Goal: Complete application form

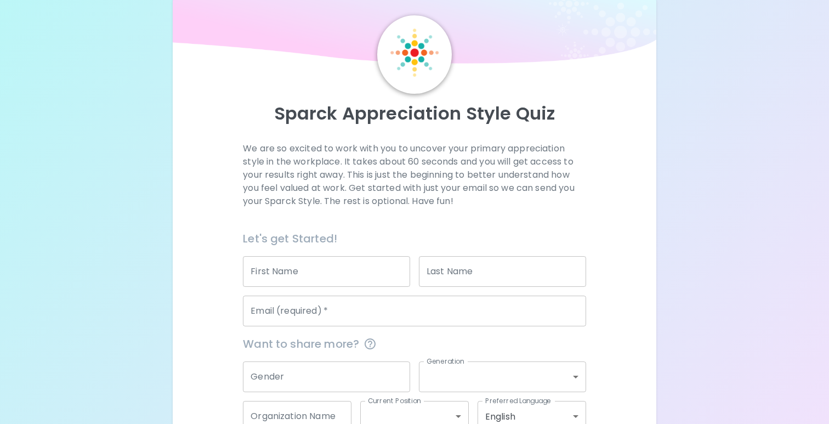
scroll to position [39, 0]
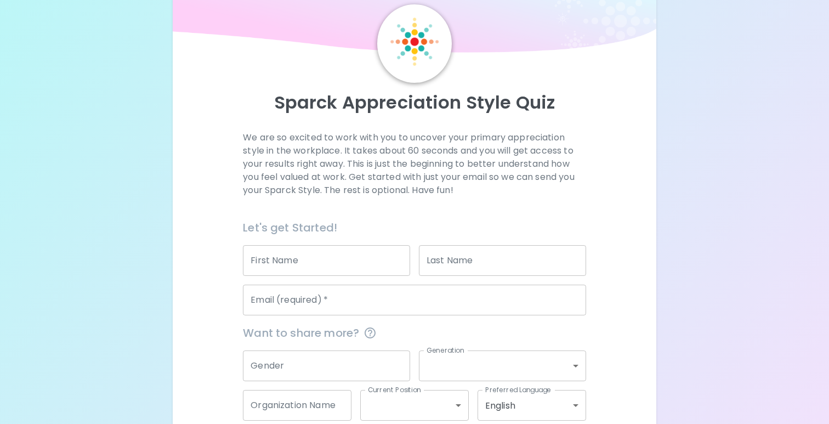
click at [325, 253] on input "First Name" at bounding box center [326, 260] width 167 height 31
type input "[GEOGRAPHIC_DATA]"
click at [476, 255] on input "Last Name" at bounding box center [502, 260] width 167 height 31
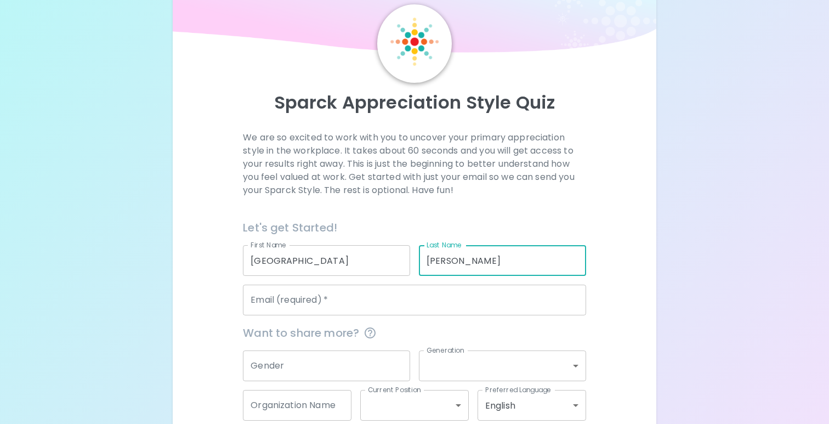
type input "[PERSON_NAME]"
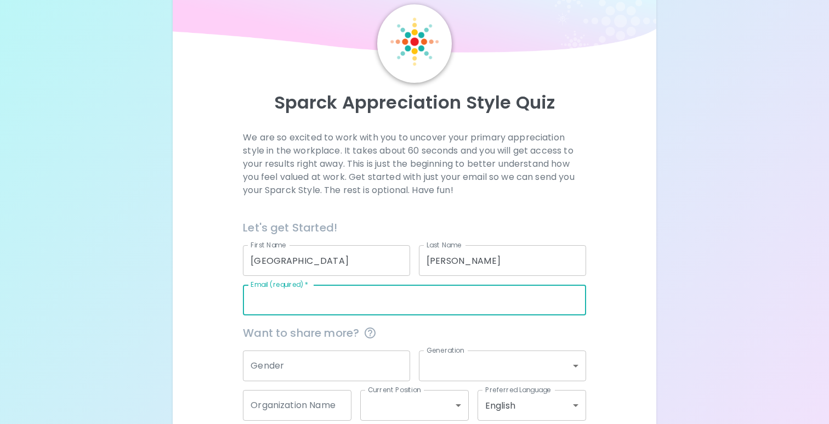
click at [364, 299] on input "Email (required)   *" at bounding box center [414, 300] width 343 height 31
type input "[EMAIL_ADDRESS][DOMAIN_NAME]"
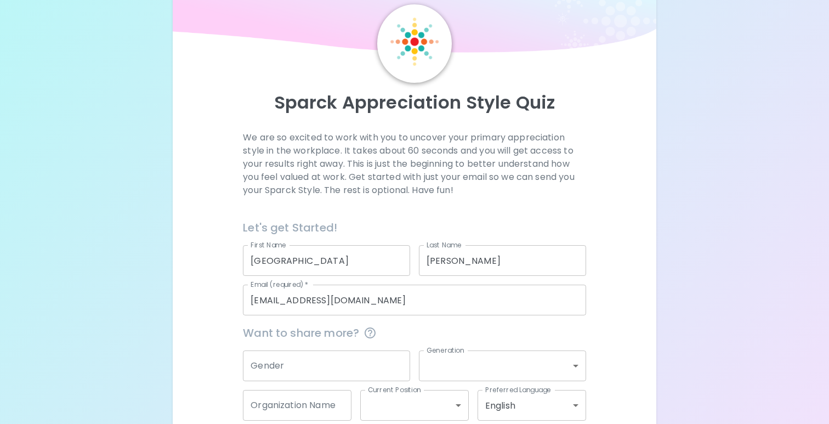
click at [184, 319] on div "Sparck Appreciation Style Quiz We are so excited to work with you to uncover yo…" at bounding box center [415, 232] width 484 height 501
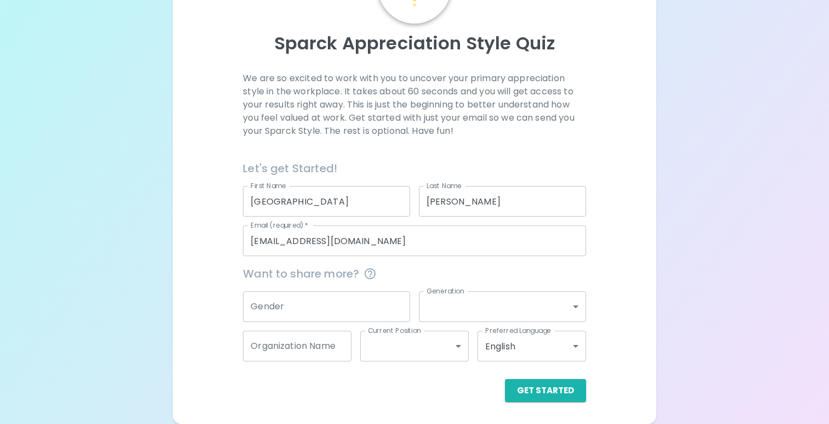
click at [374, 309] on input "Gender" at bounding box center [326, 306] width 167 height 31
click at [457, 307] on body "Sparck Appreciation Style Quiz We are so excited to work with you to uncover yo…" at bounding box center [414, 162] width 829 height 523
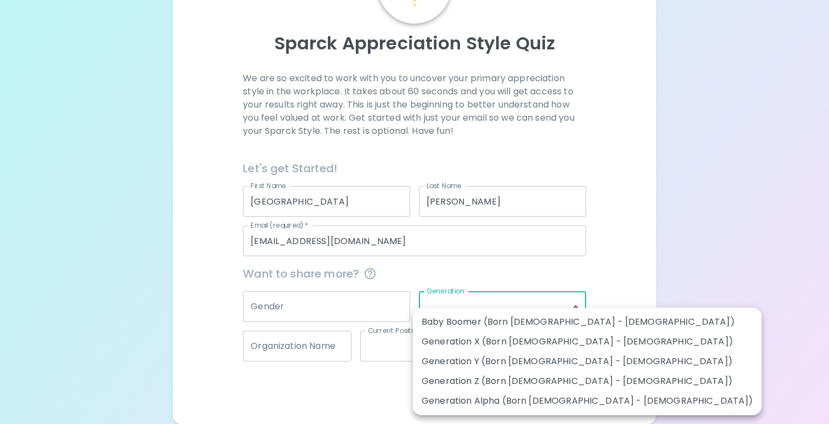
click at [457, 307] on div at bounding box center [414, 212] width 829 height 424
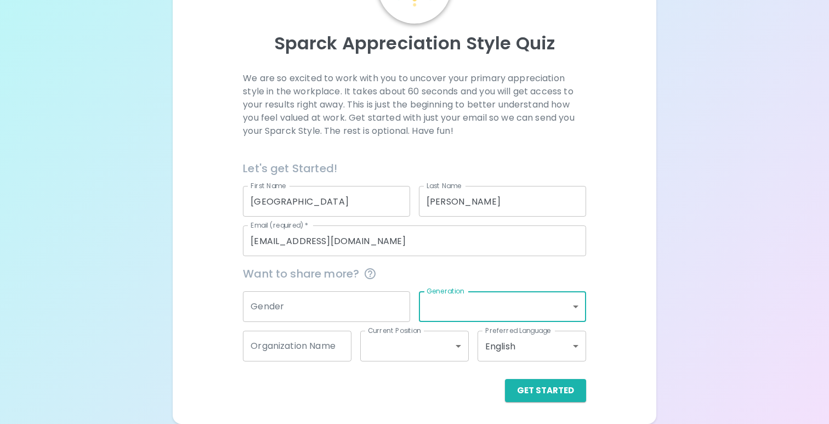
click at [344, 351] on input "Organization Name" at bounding box center [297, 346] width 109 height 31
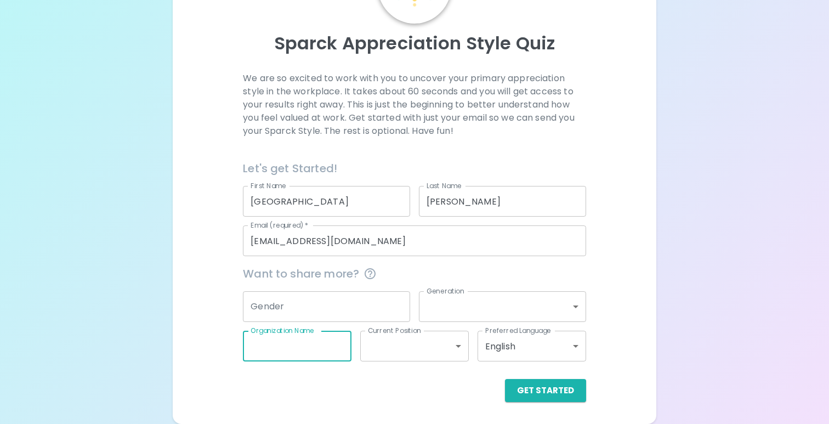
click at [405, 350] on body "Sparck Appreciation Style Quiz We are so excited to work with you to uncover yo…" at bounding box center [414, 162] width 829 height 523
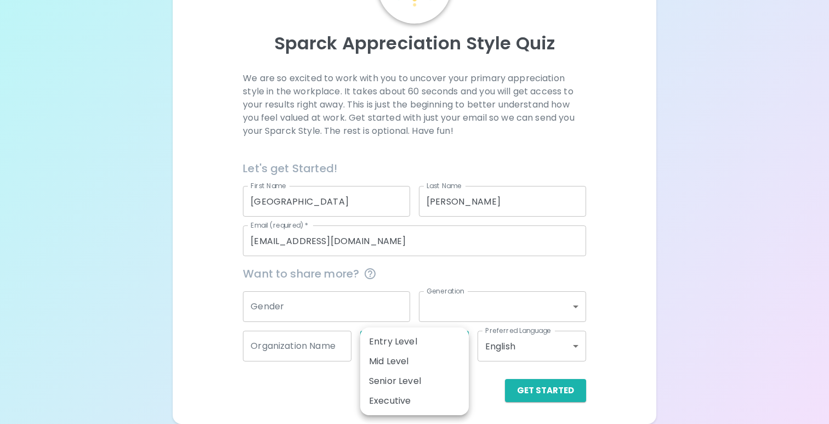
click at [507, 350] on div at bounding box center [414, 212] width 829 height 424
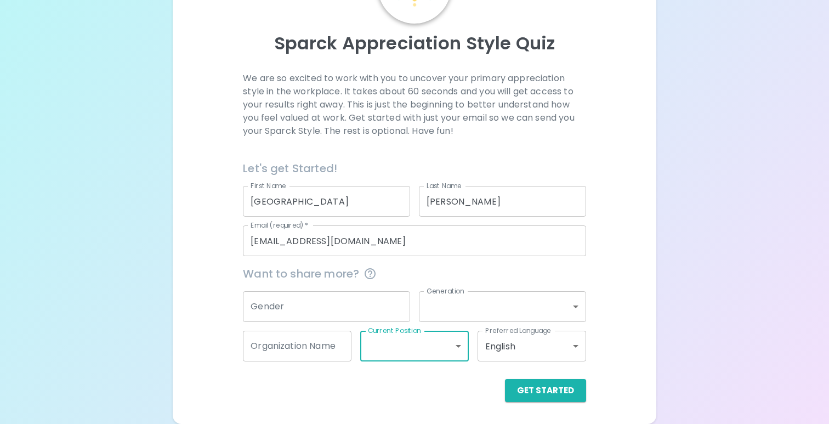
click at [626, 381] on div "We are so excited to work with you to uncover your primary appreciation style i…" at bounding box center [414, 237] width 457 height 330
click at [565, 390] on button "Get Started" at bounding box center [545, 390] width 81 height 23
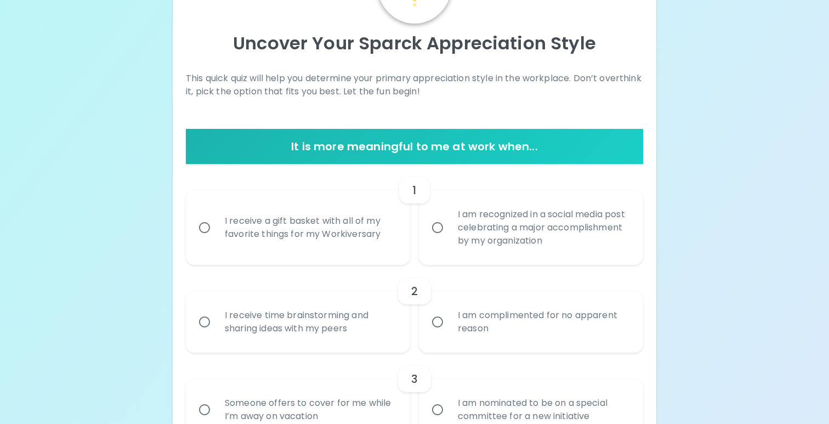
click at [222, 233] on div "I receive a gift basket with all of my favorite things for my Workiversary" at bounding box center [310, 227] width 188 height 53
click at [216, 233] on input "I receive a gift basket with all of my favorite things for my Workiversary" at bounding box center [204, 227] width 23 height 23
radio input "true"
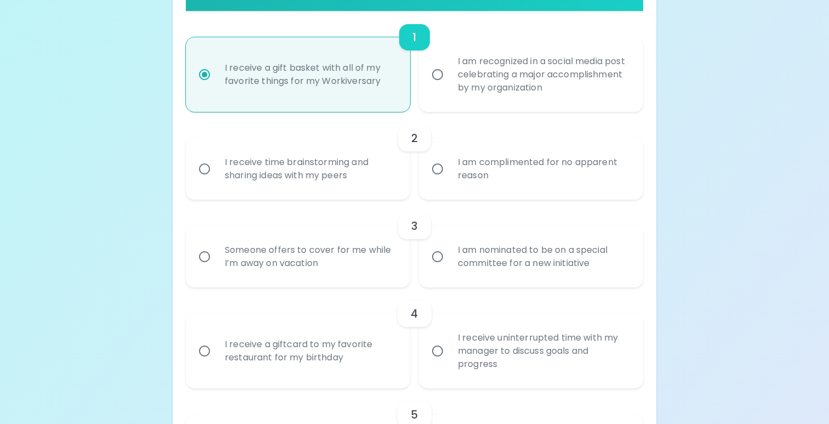
scroll to position [258, 0]
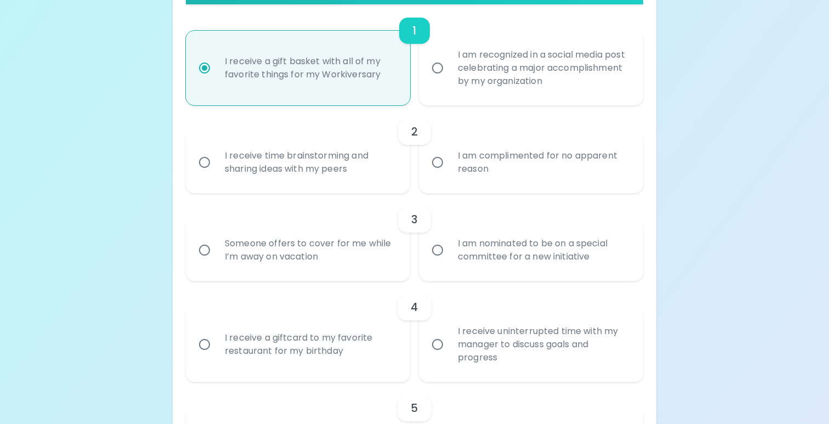
click at [460, 169] on div "I am complimented for no apparent reason" at bounding box center [543, 162] width 188 height 53
click at [449, 169] on input "I am complimented for no apparent reason" at bounding box center [437, 162] width 23 height 23
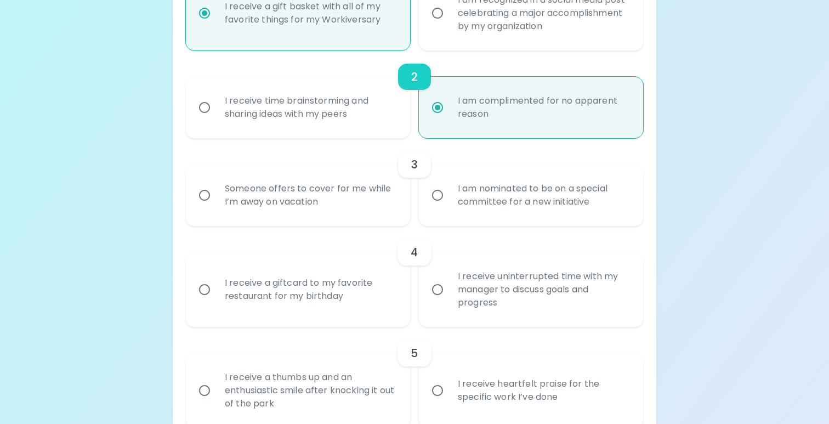
scroll to position [346, 0]
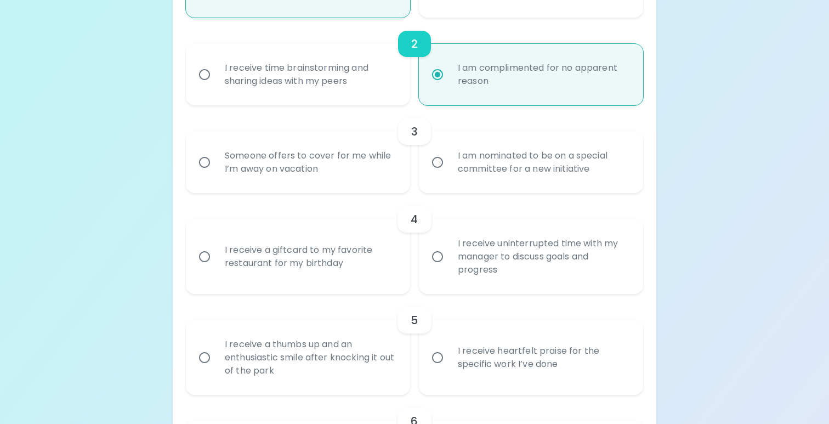
radio input "true"
click at [338, 140] on div "3" at bounding box center [414, 131] width 457 height 26
click at [320, 155] on div "Someone offers to cover for me while I’m away on vacation" at bounding box center [310, 162] width 188 height 53
click at [216, 155] on input "Someone offers to cover for me while I’m away on vacation" at bounding box center [204, 162] width 23 height 23
radio input "false"
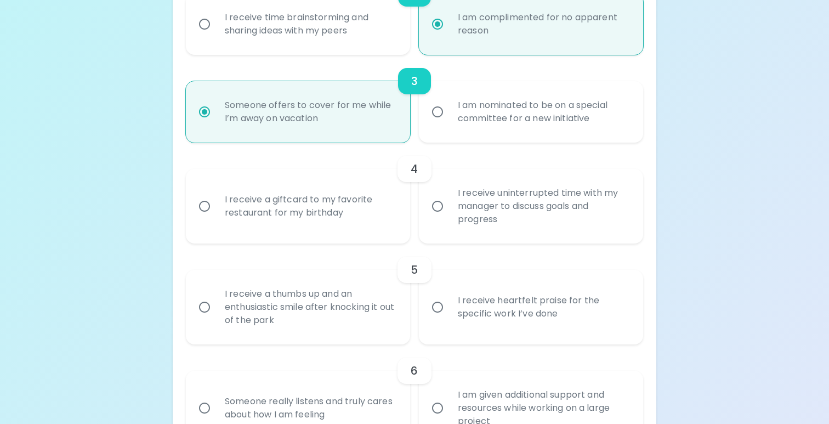
scroll to position [434, 0]
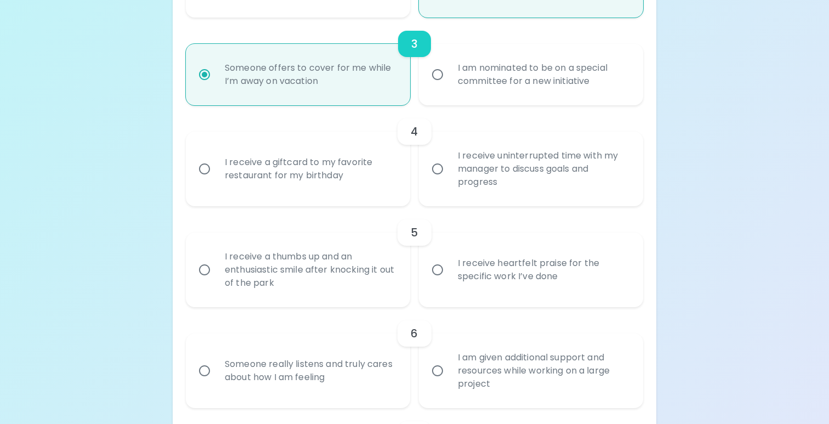
radio input "true"
click at [468, 81] on div "I am nominated to be on a special committee for a new initiative" at bounding box center [543, 74] width 188 height 53
click at [449, 81] on input "I am nominated to be on a special committee for a new initiative" at bounding box center [437, 74] width 23 height 23
radio input "false"
radio input "true"
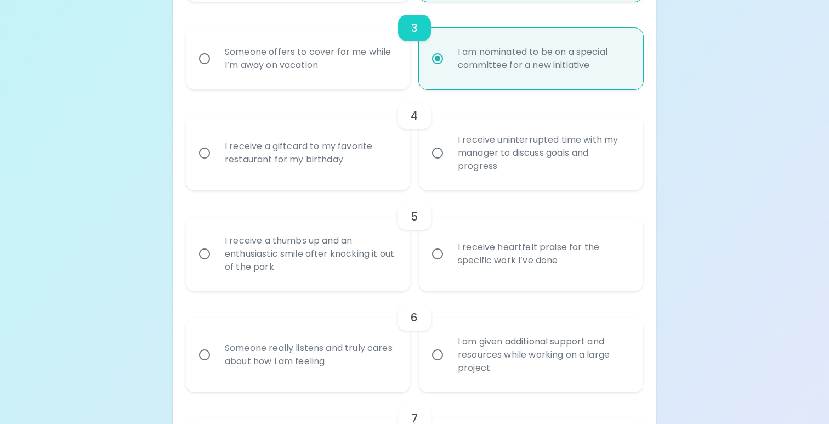
scroll to position [450, 0]
radio input "true"
click at [280, 132] on div "I receive a giftcard to my favorite restaurant for my birthday" at bounding box center [310, 152] width 188 height 53
click at [216, 141] on input "I receive a giftcard to my favorite restaurant for my birthday" at bounding box center [204, 152] width 23 height 23
radio input "false"
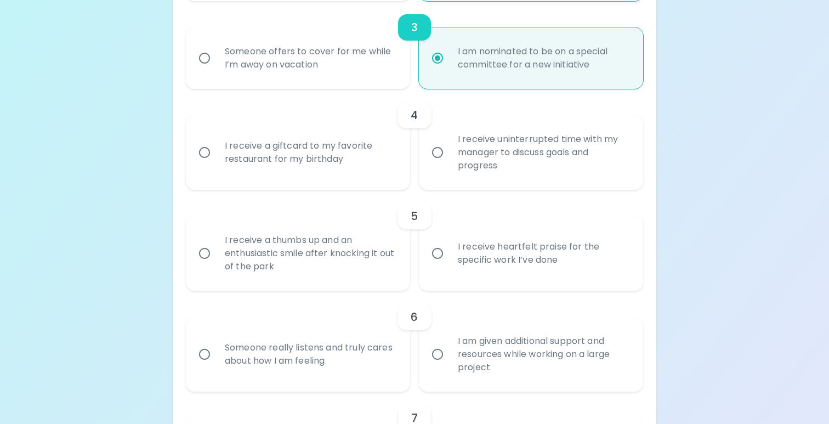
radio input "false"
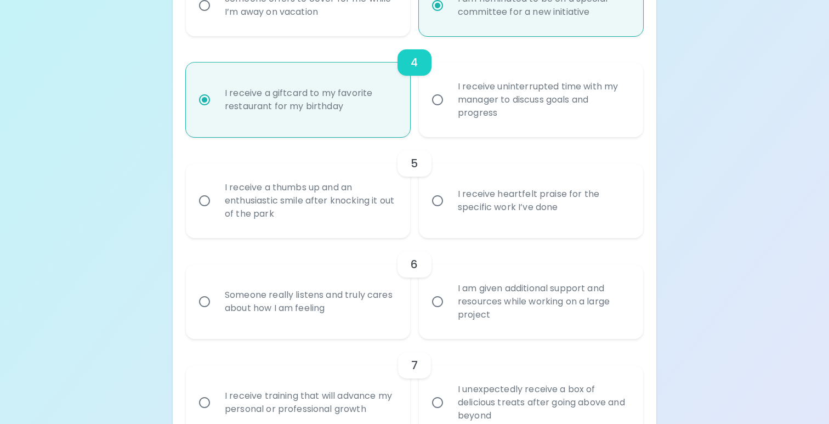
scroll to position [538, 0]
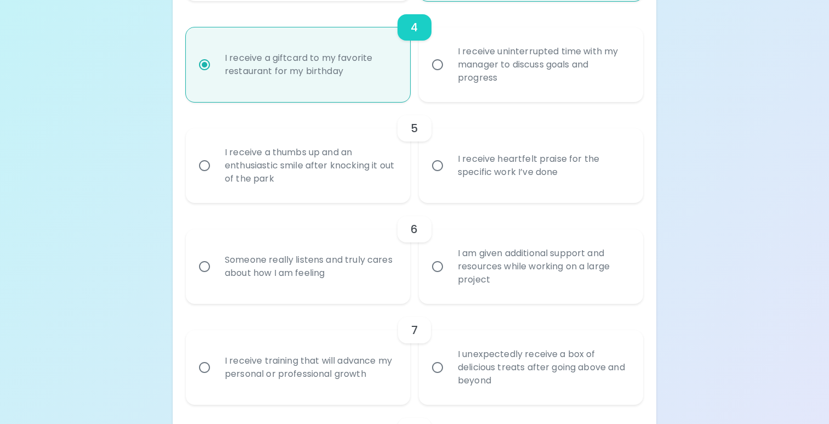
radio input "true"
click at [527, 154] on div "I receive heartfelt praise for the specific work I’ve done" at bounding box center [543, 165] width 188 height 53
click at [449, 154] on input "I receive heartfelt praise for the specific work I’ve done" at bounding box center [437, 165] width 23 height 23
radio input "false"
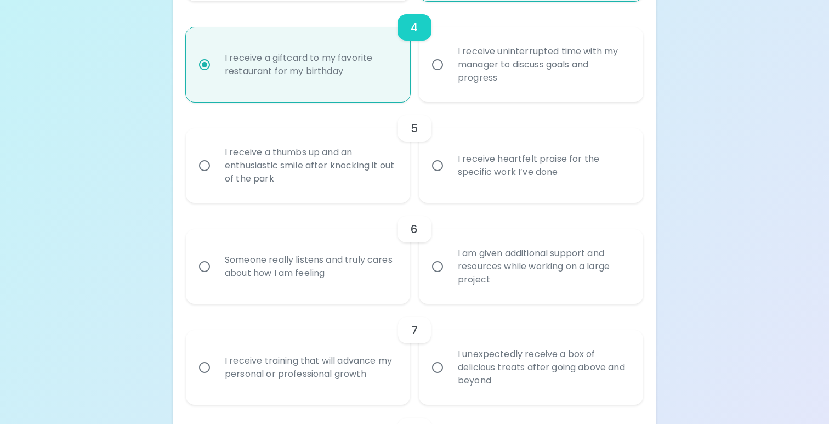
radio input "false"
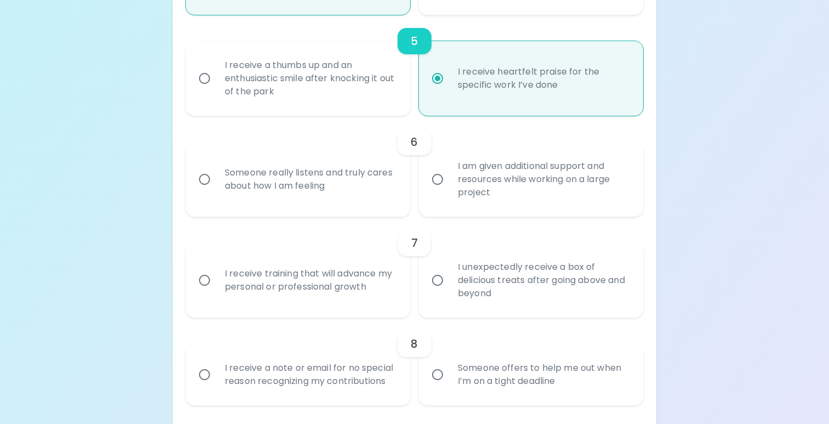
scroll to position [626, 0]
radio input "true"
click at [360, 179] on div "Someone really listens and truly cares about how I am feeling" at bounding box center [310, 178] width 188 height 53
click at [216, 179] on input "Someone really listens and truly cares about how I am feeling" at bounding box center [204, 178] width 23 height 23
radio input "false"
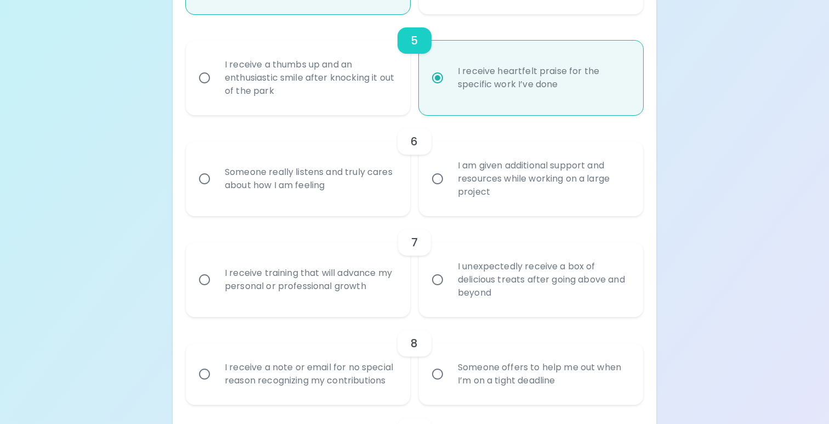
radio input "false"
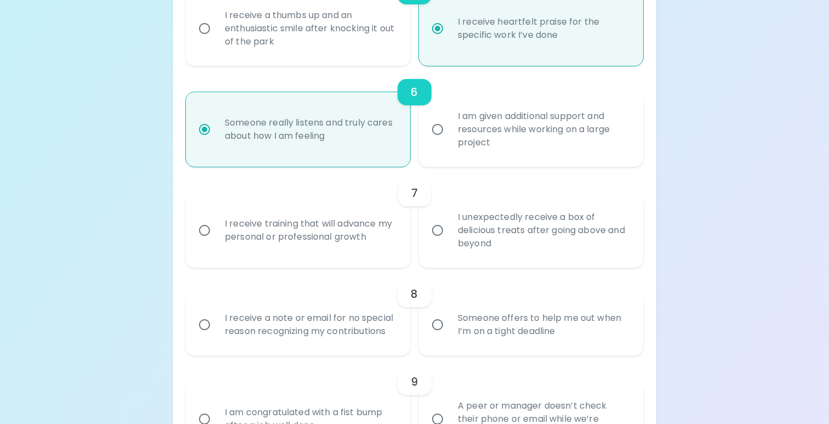
scroll to position [714, 0]
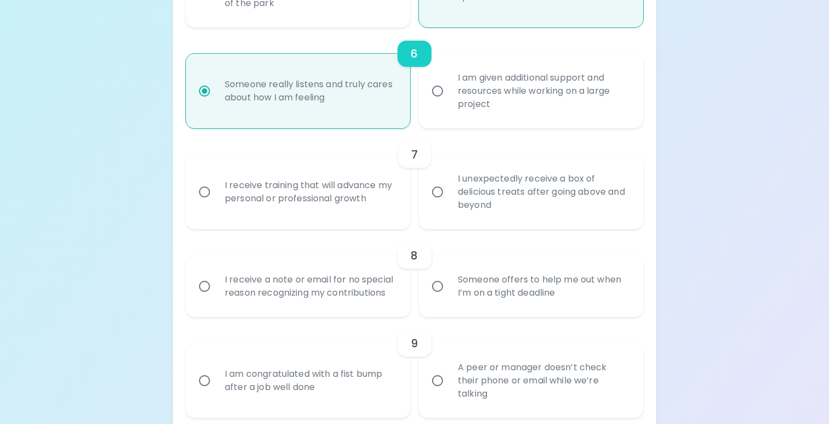
radio input "true"
click at [268, 209] on div "I receive training that will advance my personal or professional growth" at bounding box center [310, 192] width 188 height 53
click at [216, 203] on input "I receive training that will advance my personal or professional growth" at bounding box center [204, 191] width 23 height 23
radio input "false"
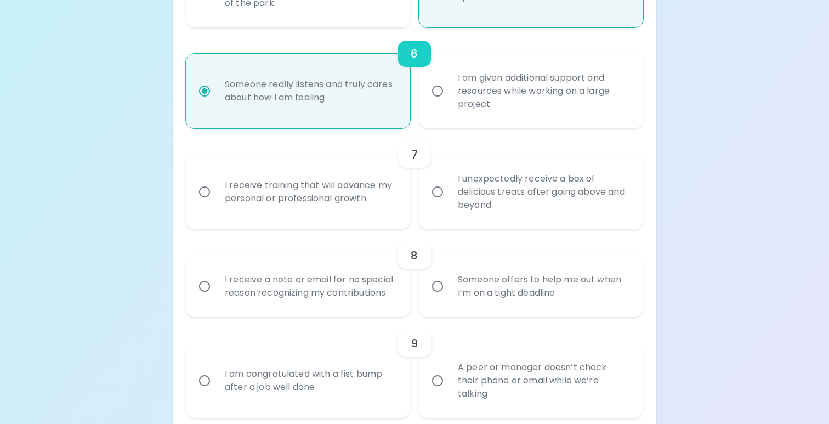
radio input "false"
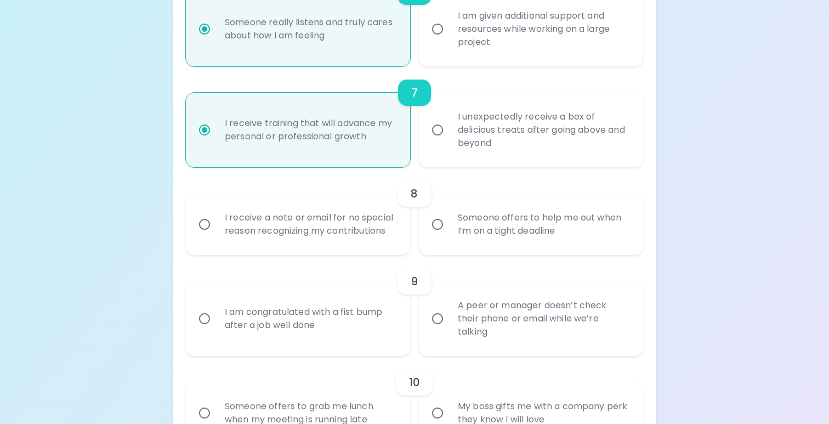
scroll to position [801, 0]
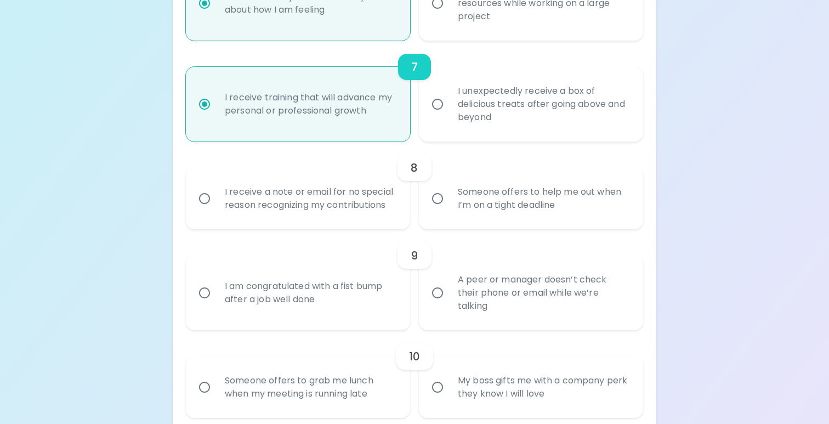
radio input "true"
click at [274, 200] on div "I receive a note or email for no special reason recognizing my contributions" at bounding box center [310, 198] width 188 height 53
click at [216, 200] on input "I receive a note or email for no special reason recognizing my contributions" at bounding box center [204, 198] width 23 height 23
radio input "false"
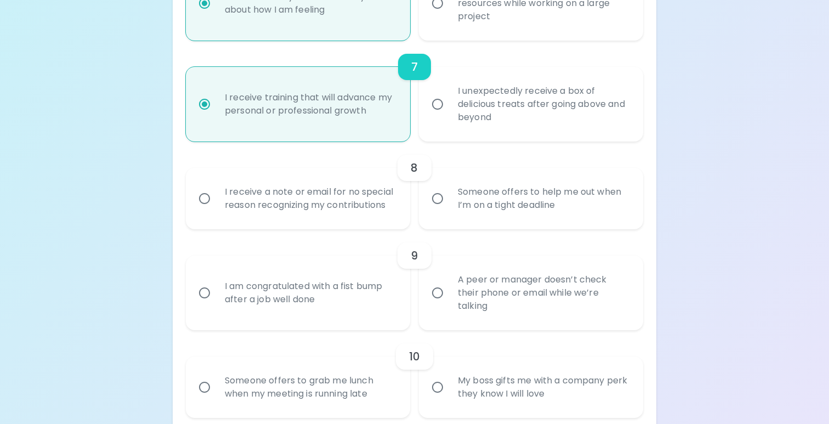
radio input "false"
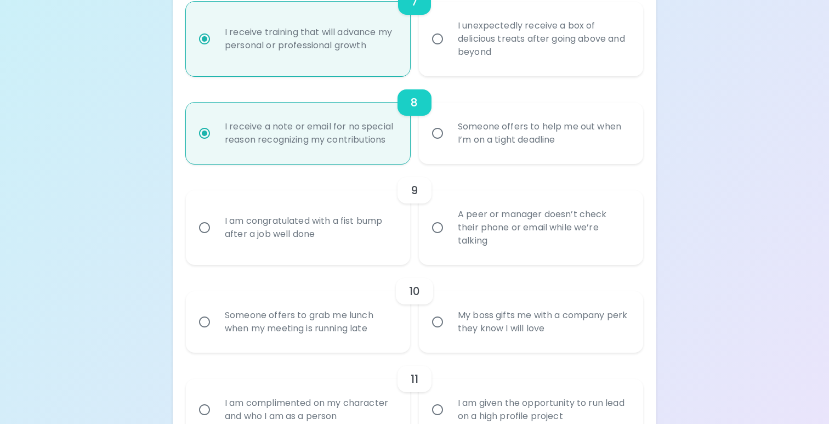
scroll to position [889, 0]
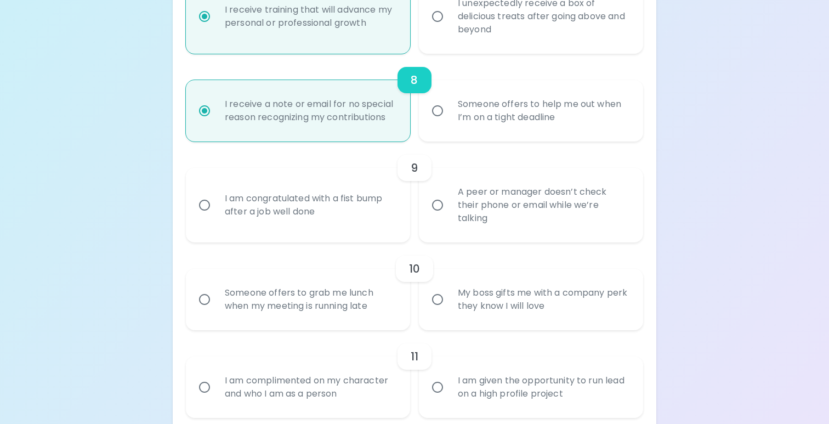
radio input "true"
click at [456, 204] on div "A peer or manager doesn’t check their phone or email while we’re talking" at bounding box center [543, 205] width 188 height 66
click at [449, 204] on input "A peer or manager doesn’t check their phone or email while we’re talking" at bounding box center [437, 205] width 23 height 23
radio input "false"
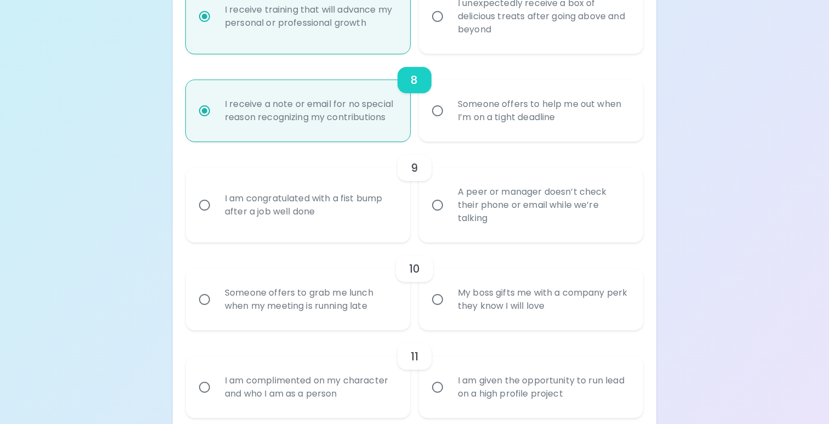
radio input "false"
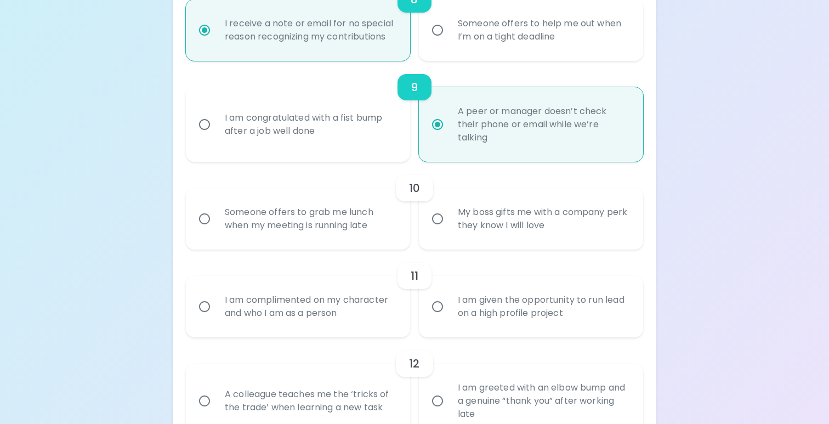
scroll to position [977, 0]
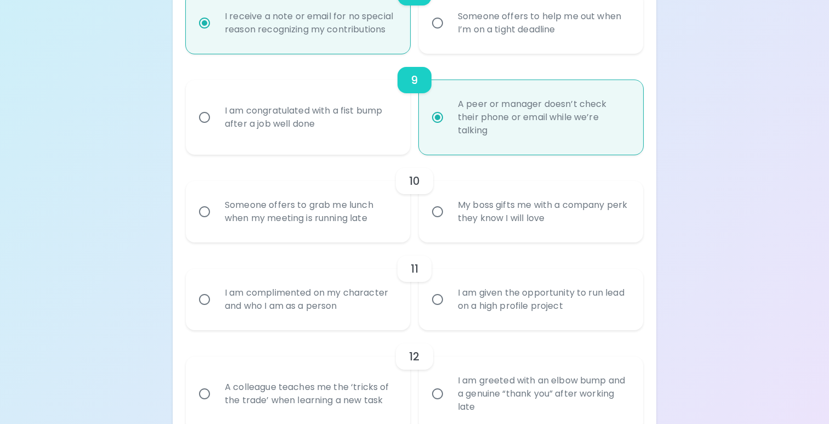
radio input "true"
click at [506, 213] on div "My boss gifts me with a company perk they know I will love" at bounding box center [543, 211] width 188 height 53
click at [449, 213] on input "My boss gifts me with a company perk they know I will love" at bounding box center [437, 211] width 23 height 23
radio input "false"
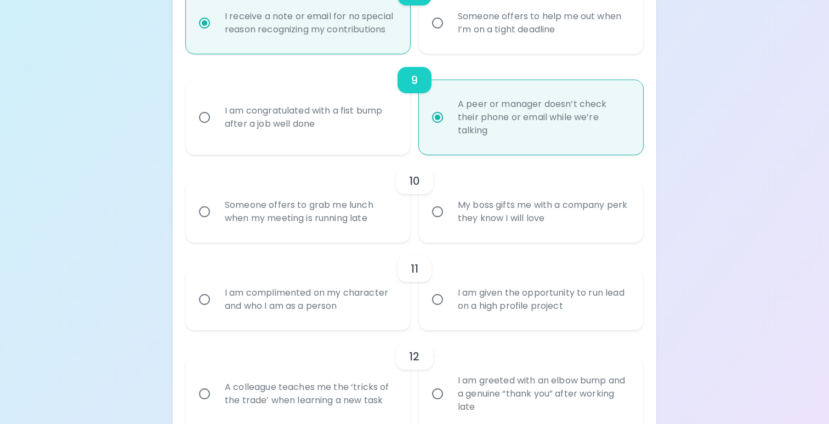
radio input "false"
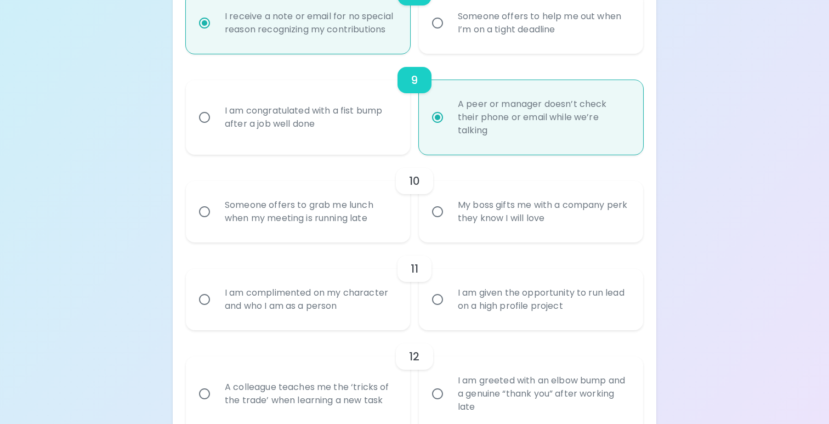
radio input "false"
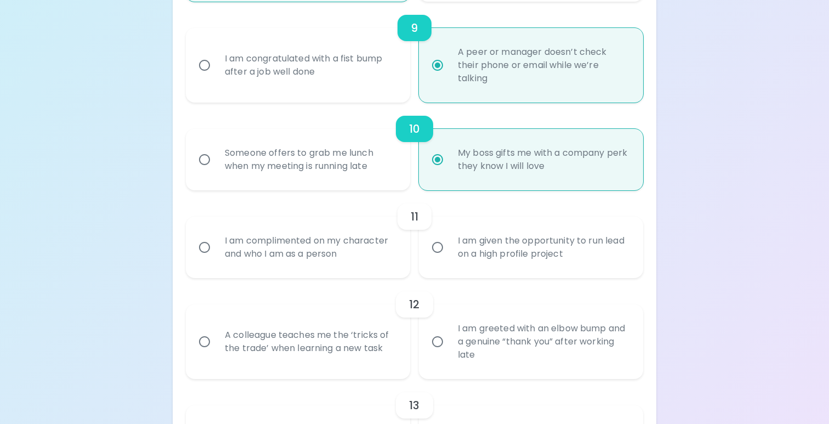
scroll to position [1065, 0]
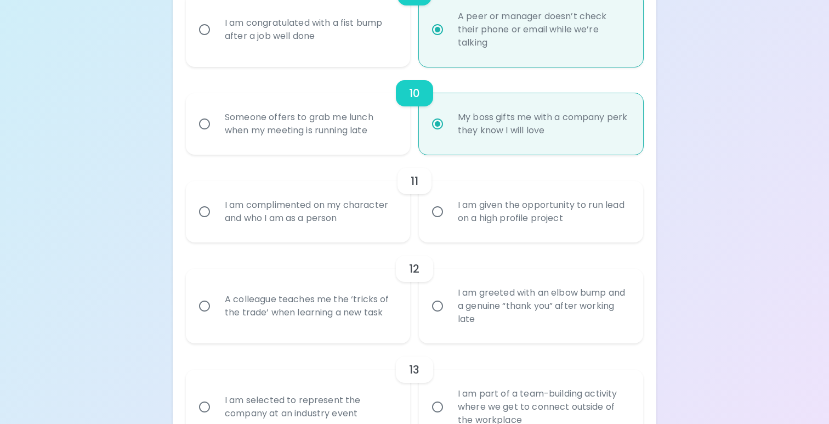
radio input "true"
click at [353, 220] on div "I am complimented on my character and who I am as a person" at bounding box center [310, 211] width 188 height 53
click at [216, 220] on input "I am complimented on my character and who I am as a person" at bounding box center [204, 211] width 23 height 23
radio input "false"
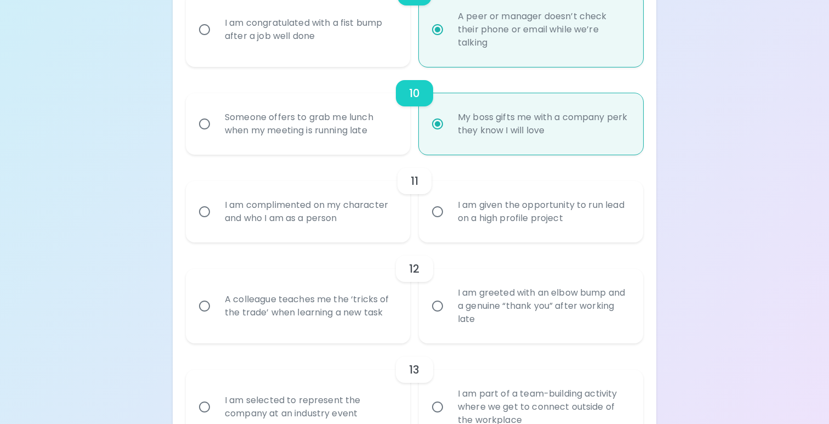
radio input "false"
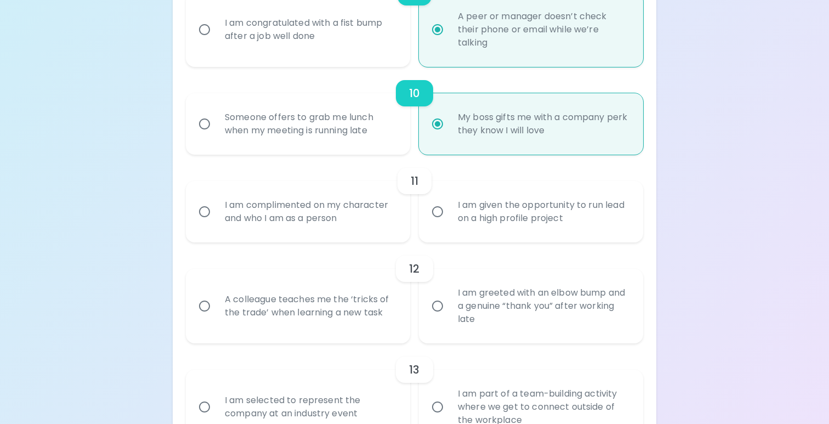
radio input "false"
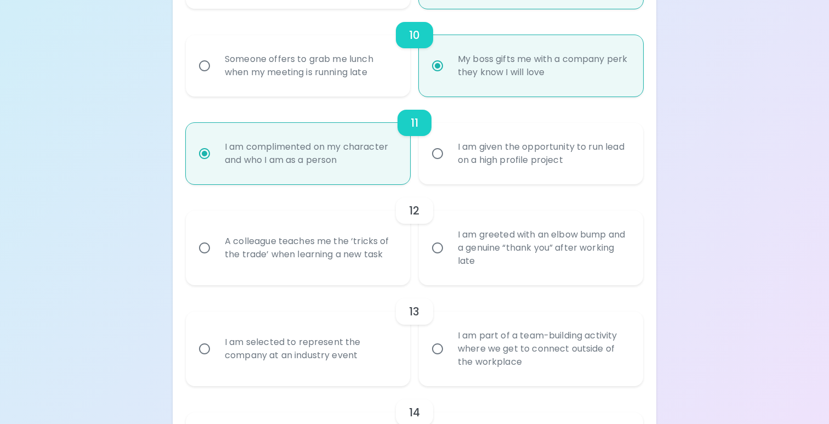
scroll to position [1152, 0]
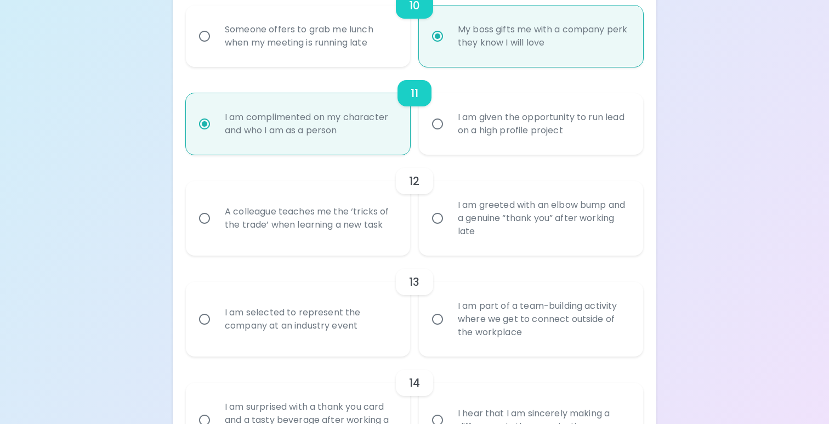
radio input "true"
click at [231, 233] on div "A colleague teaches me the ‘tricks of the trade’ when learning a new task" at bounding box center [310, 218] width 188 height 53
click at [216, 230] on input "A colleague teaches me the ‘tricks of the trade’ when learning a new task" at bounding box center [204, 218] width 23 height 23
radio input "false"
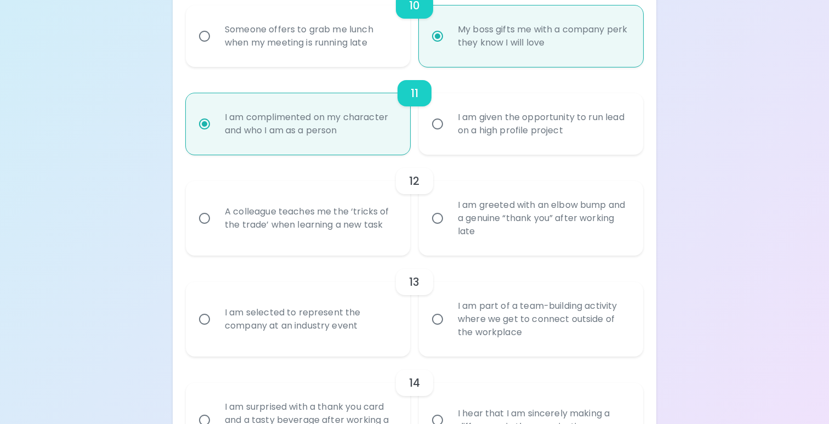
radio input "false"
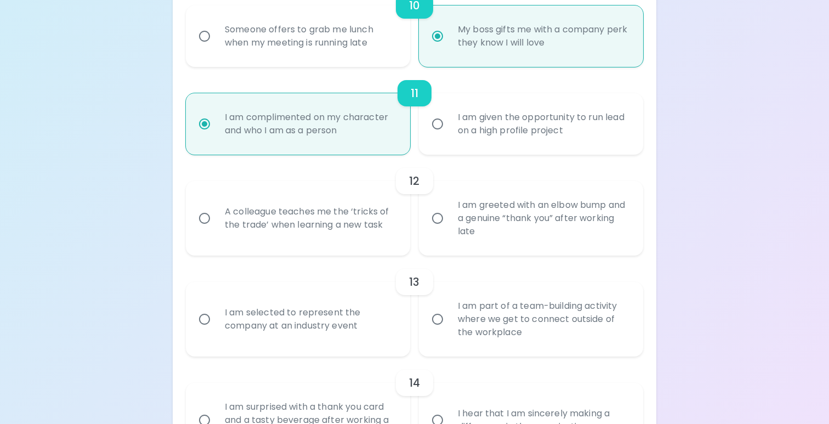
radio input "false"
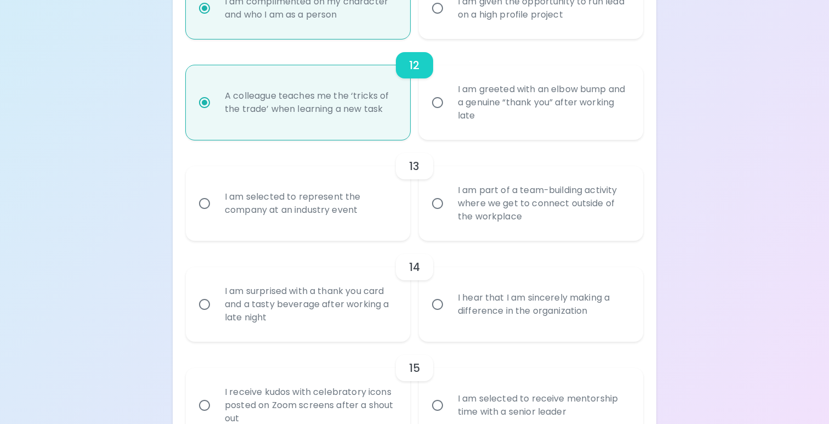
scroll to position [1273, 0]
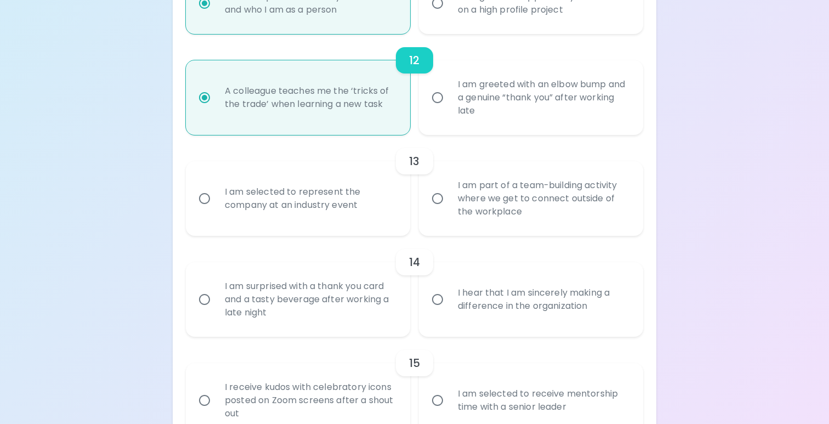
radio input "true"
click at [250, 218] on div "I am selected to represent the company at an industry event" at bounding box center [310, 198] width 188 height 53
click at [216, 210] on input "I am selected to represent the company at an industry event" at bounding box center [204, 198] width 23 height 23
radio input "false"
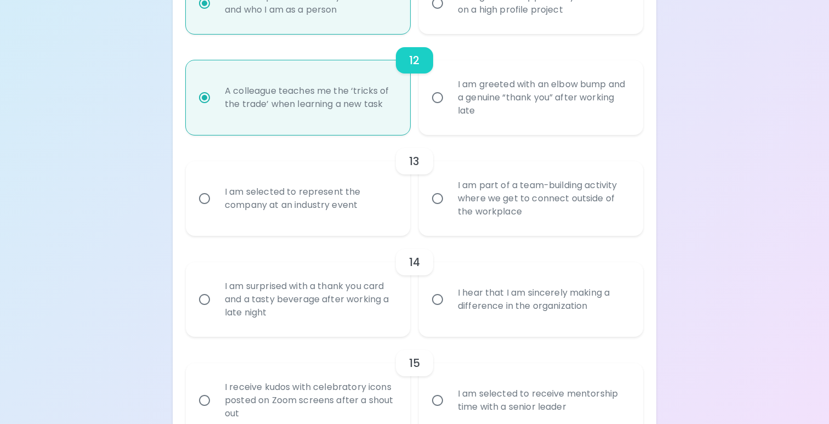
radio input "false"
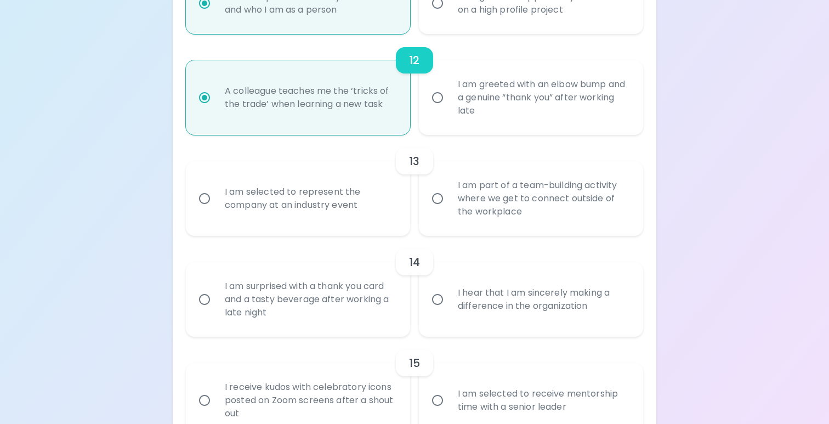
radio input "false"
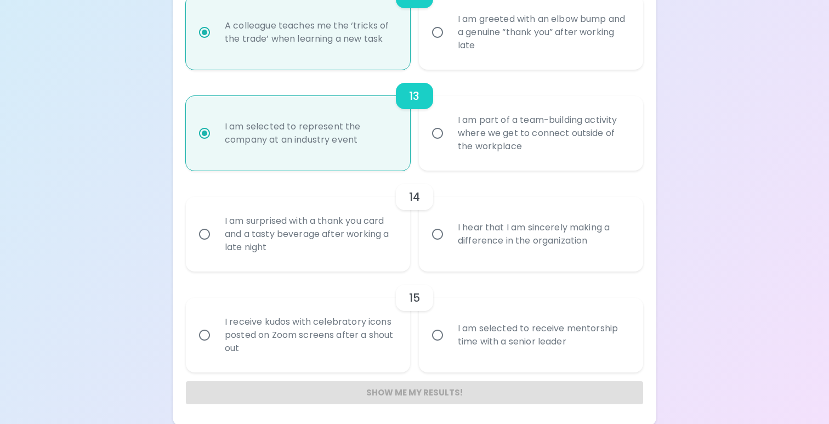
scroll to position [1340, 0]
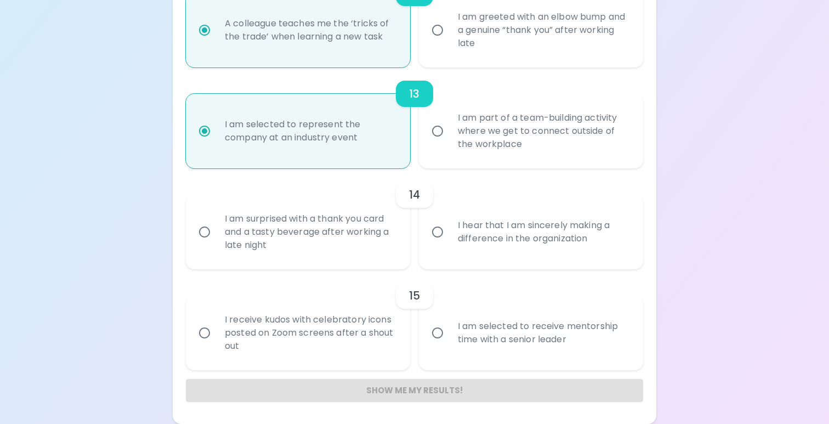
radio input "true"
click at [441, 230] on input "I hear that I am sincerely making a difference in the organization" at bounding box center [437, 231] width 23 height 23
radio input "false"
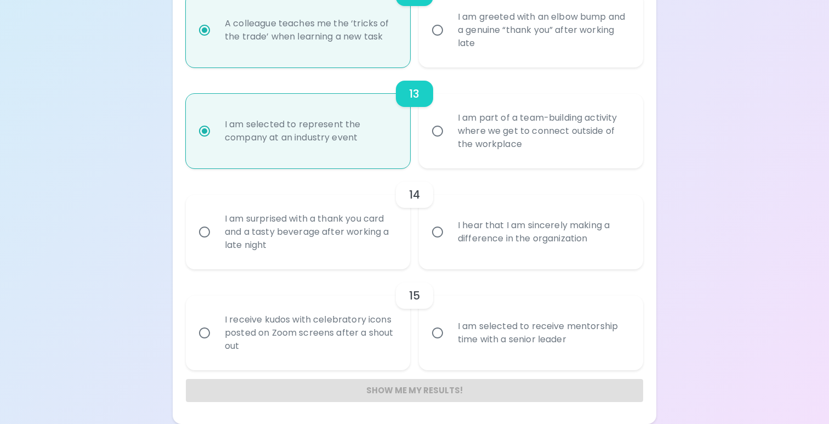
radio input "false"
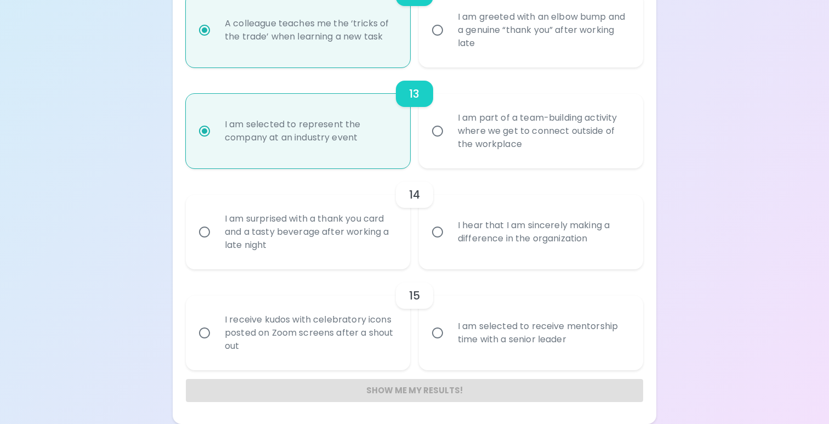
radio input "false"
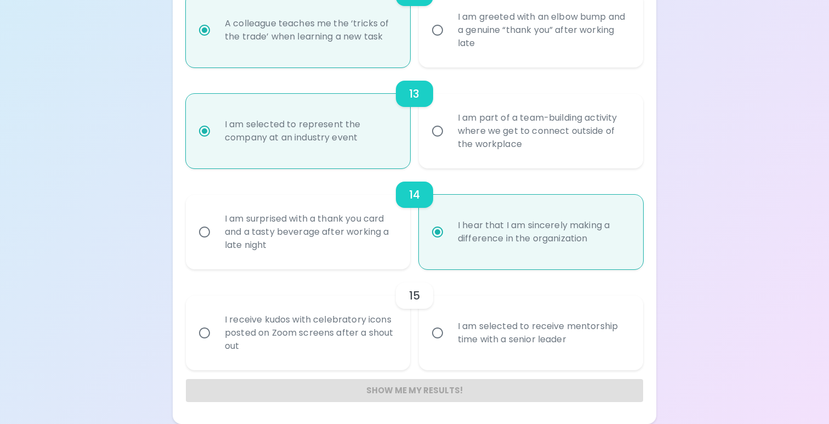
radio input "true"
click at [446, 333] on input "I am selected to receive mentorship time with a senior leader" at bounding box center [437, 332] width 23 height 23
radio input "false"
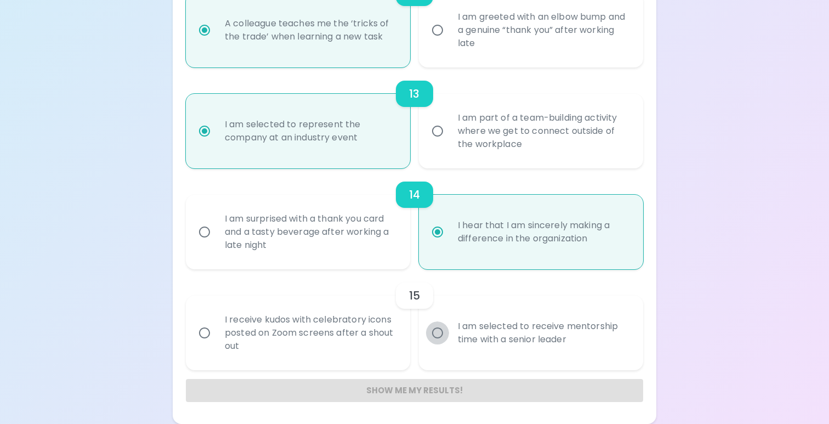
radio input "false"
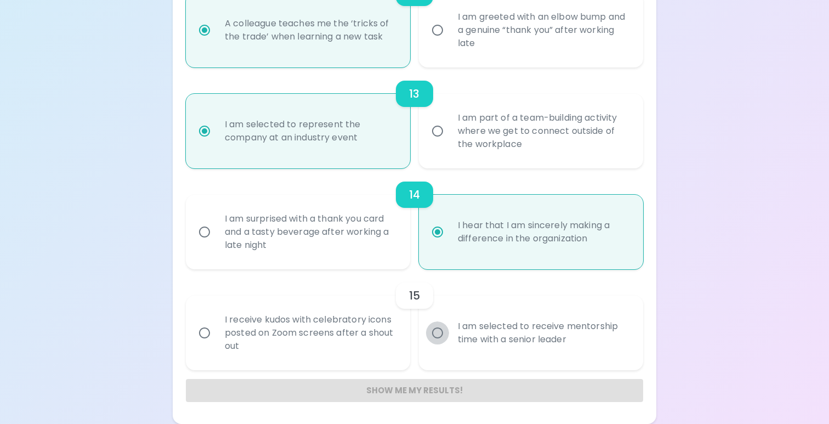
radio input "false"
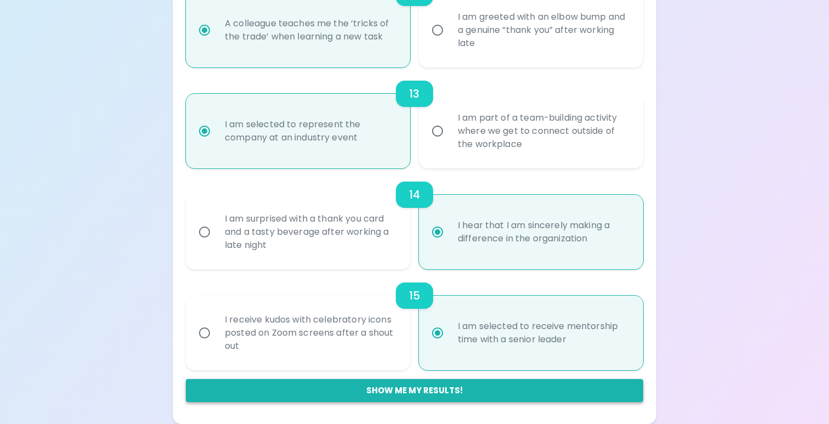
radio input "true"
click at [415, 394] on button "Show me my results!" at bounding box center [414, 390] width 457 height 23
radio input "false"
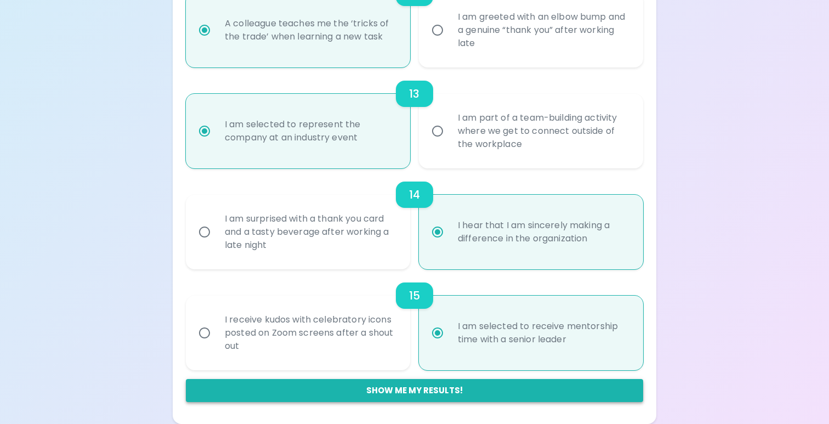
radio input "false"
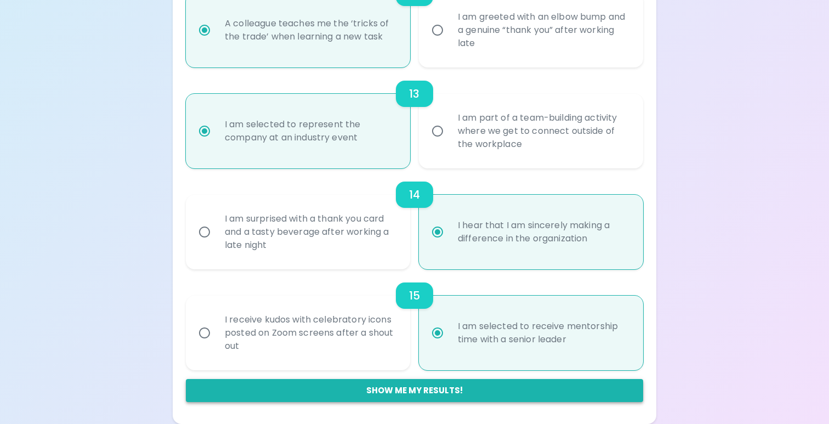
radio input "false"
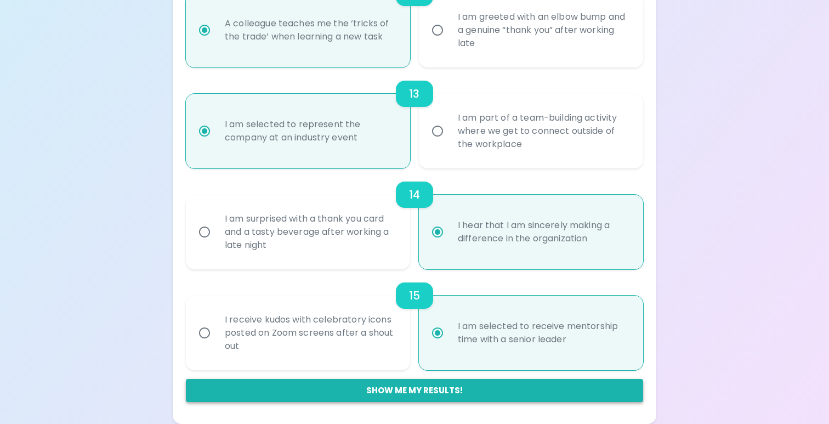
radio input "false"
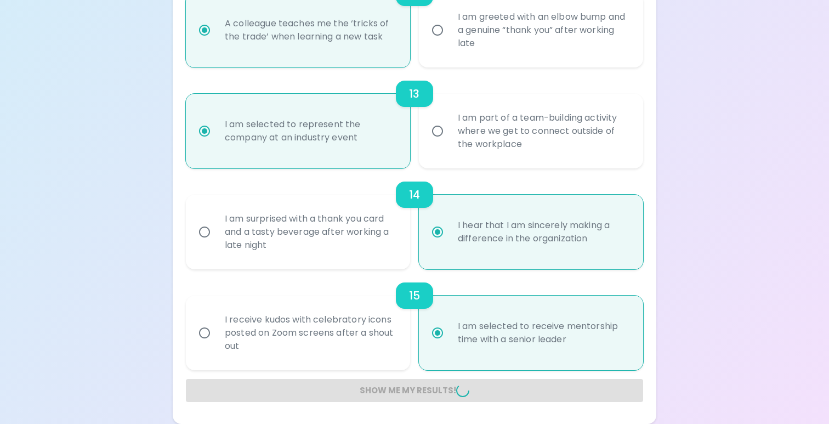
radio input "false"
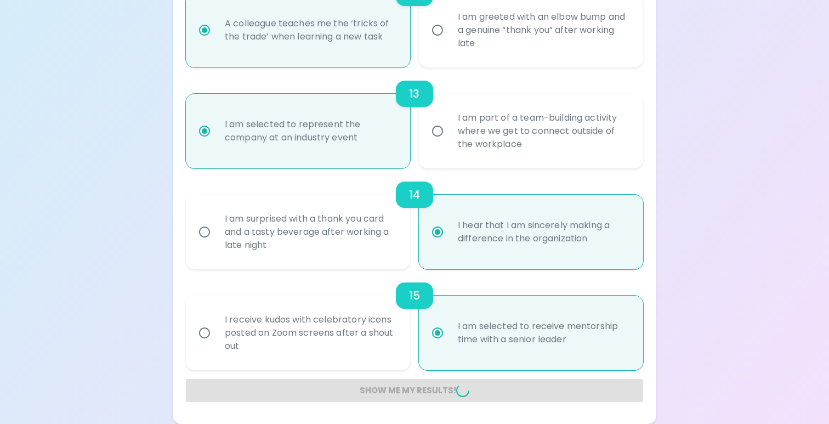
radio input "false"
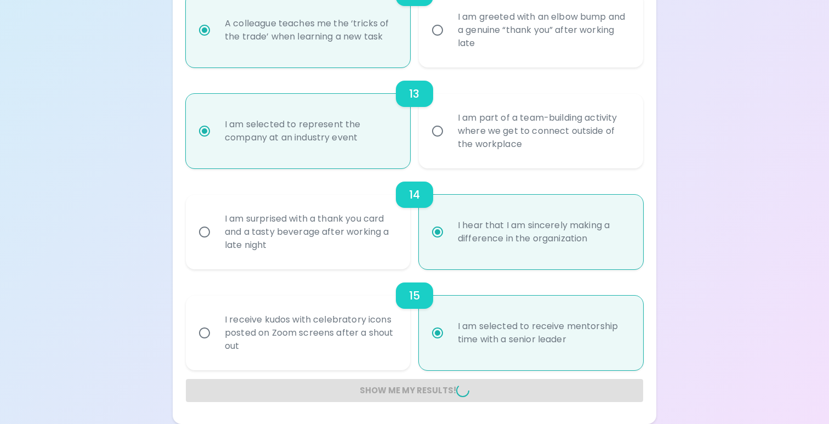
radio input "false"
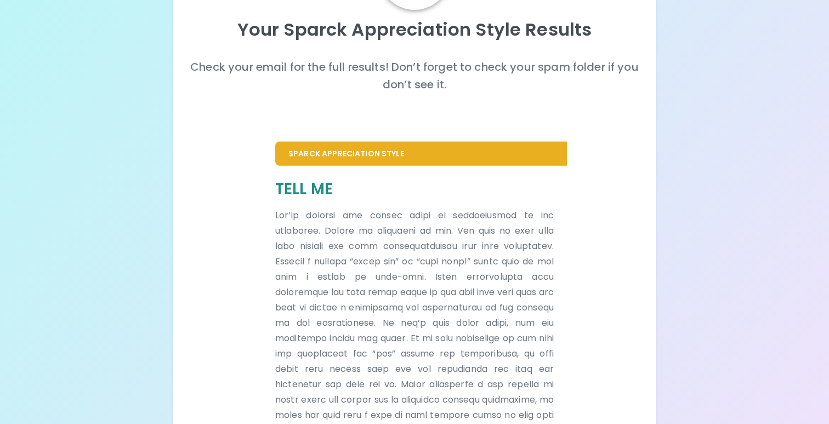
scroll to position [14, 0]
